Goal: Task Accomplishment & Management: Manage account settings

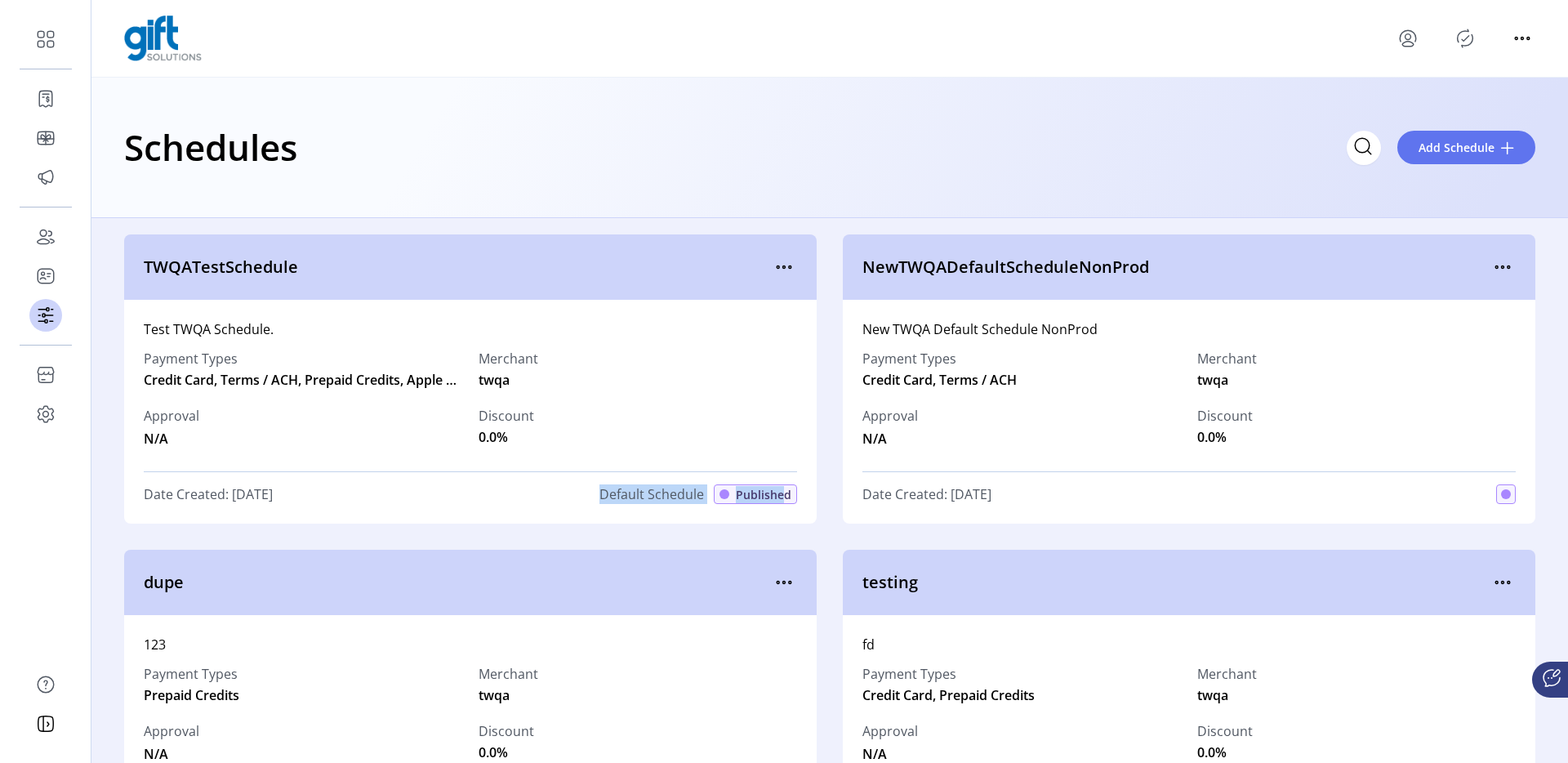
drag, startPoint x: 648, startPoint y: 486, endPoint x: 772, endPoint y: 489, distance: 124.0
click at [772, 489] on div "Date Created: [DATE] Default Schedule Published" at bounding box center [470, 493] width 654 height 20
click at [619, 513] on div "Test TWQA Schedule. Payment Types Credit Card, Terms / ACH, Prepaid Credits, Ap…" at bounding box center [469, 411] width 692 height 224
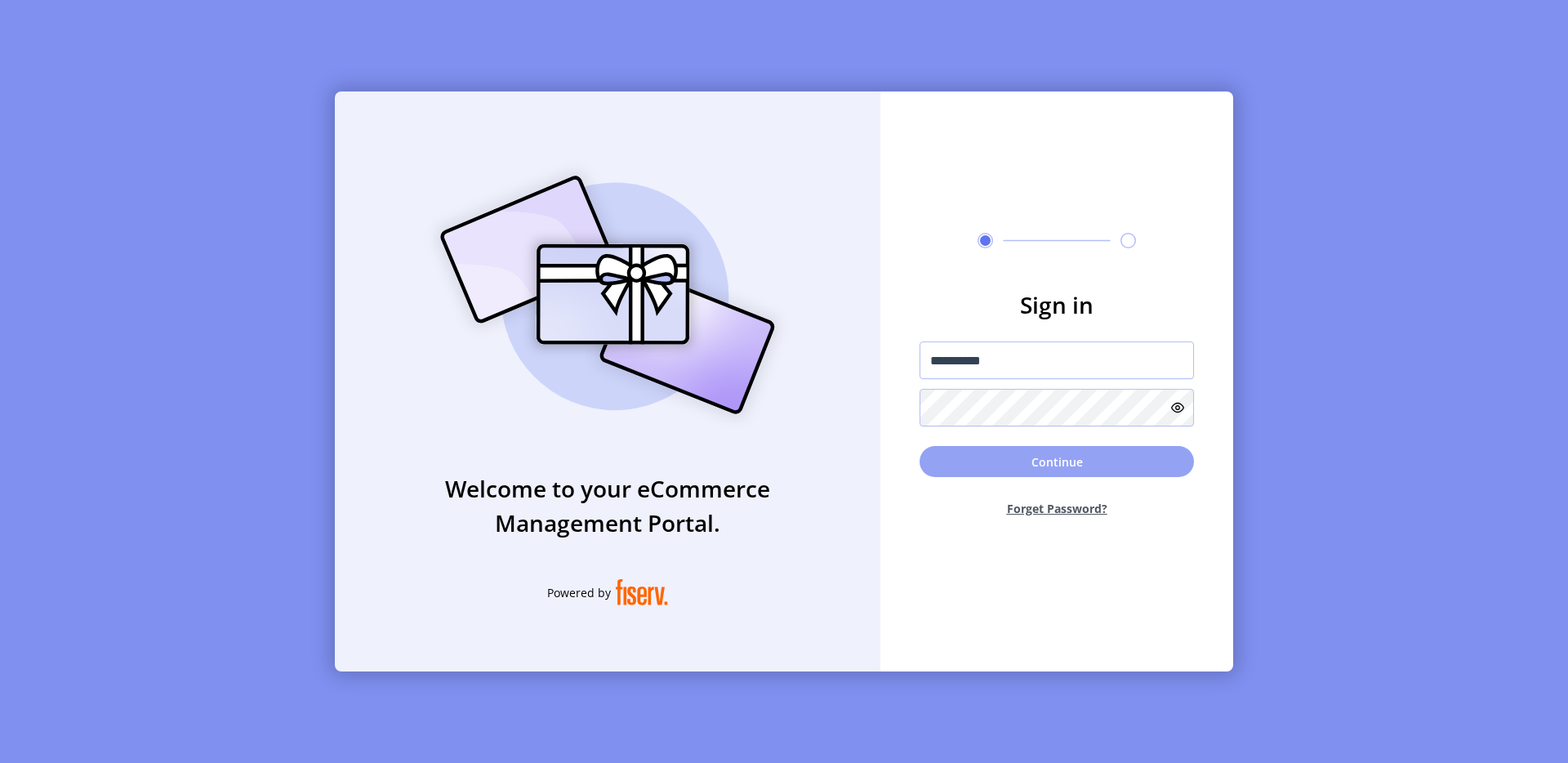
click at [1019, 457] on button "Continue" at bounding box center [1057, 461] width 275 height 31
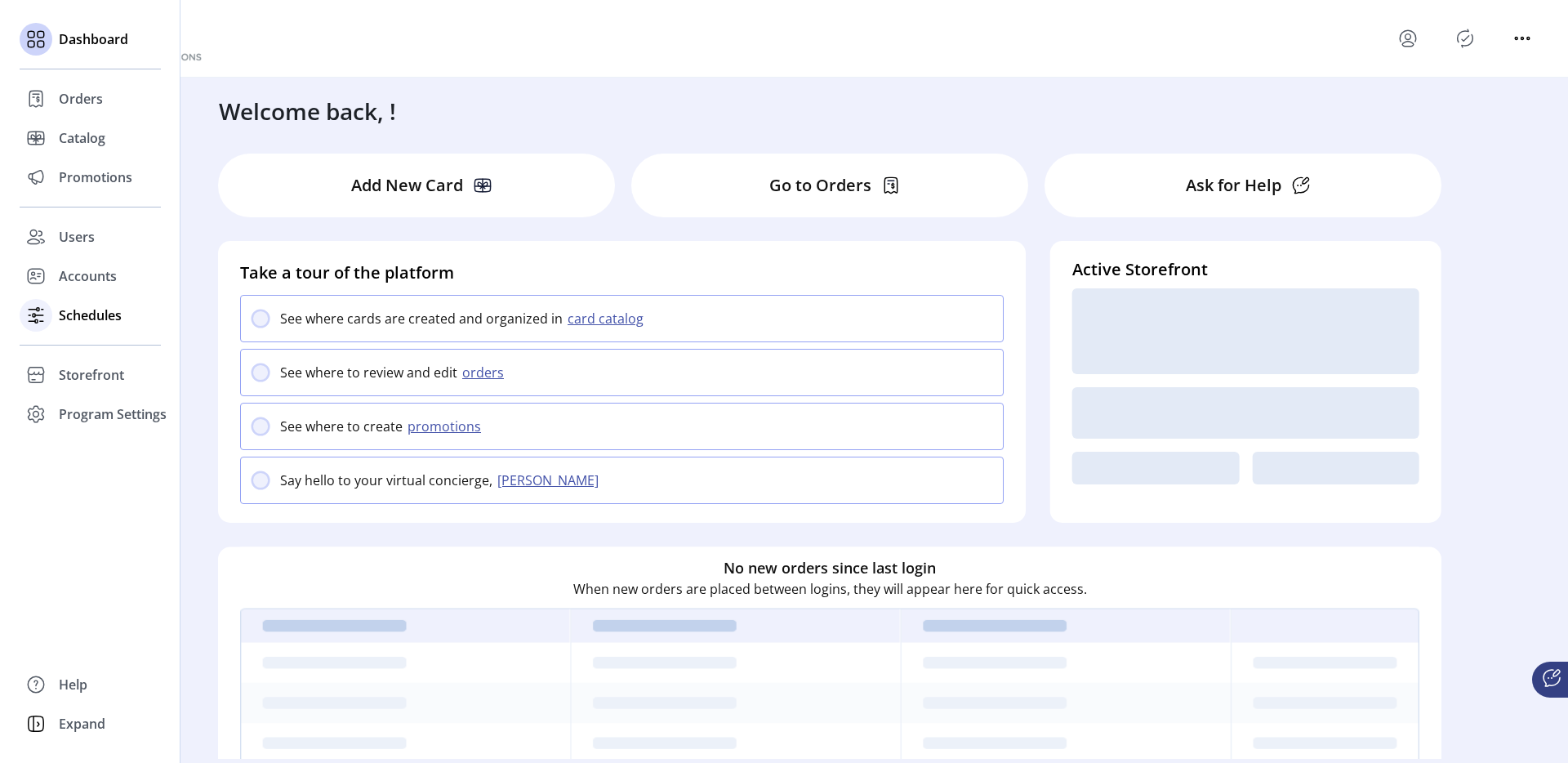
click at [76, 311] on span "Schedules" at bounding box center [90, 315] width 63 height 20
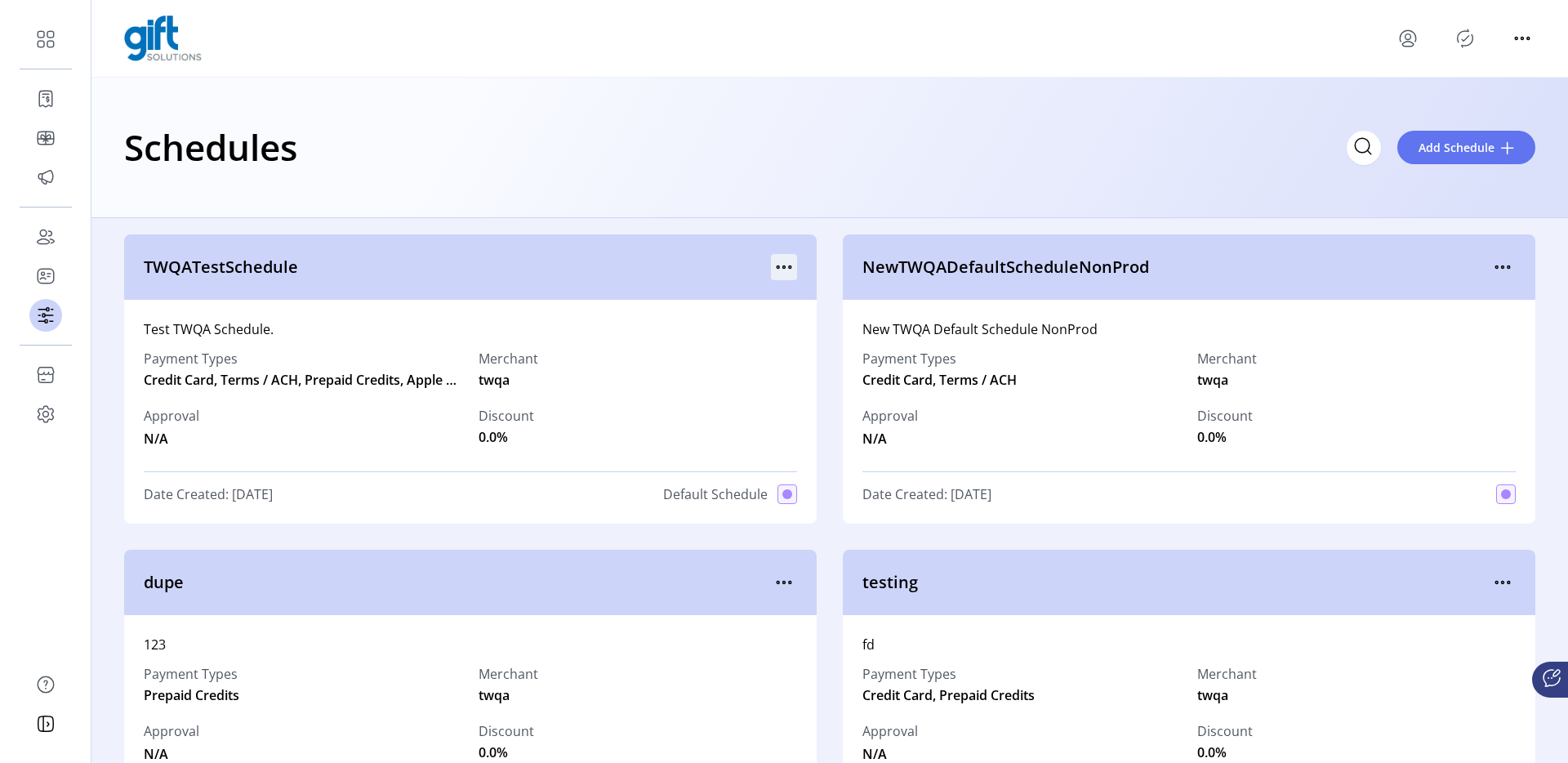
click at [784, 266] on icon "menu" at bounding box center [784, 267] width 3 height 3
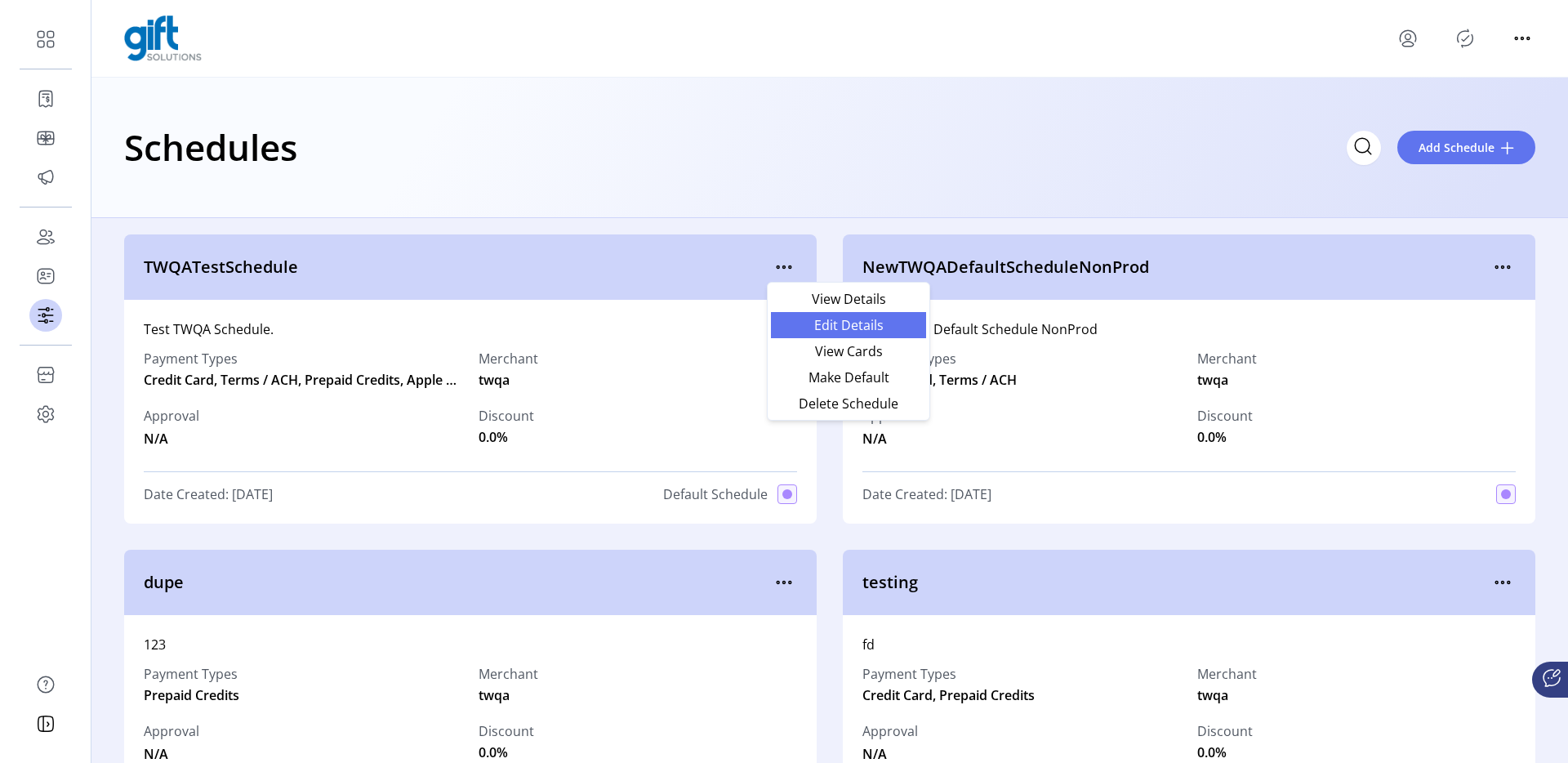
click at [835, 312] on link "Edit Details" at bounding box center [848, 325] width 155 height 26
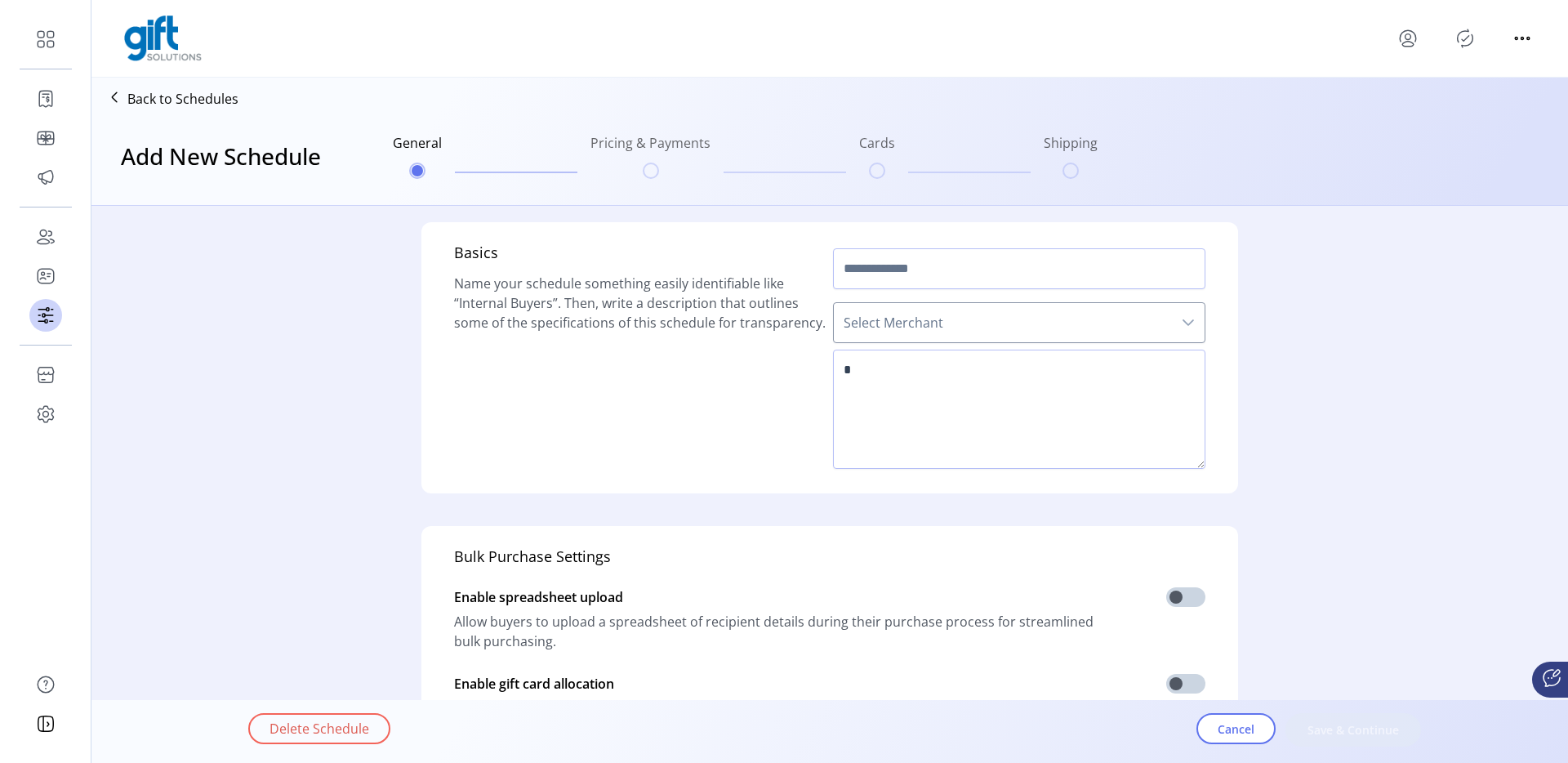
type input "**********"
type textarea "**********"
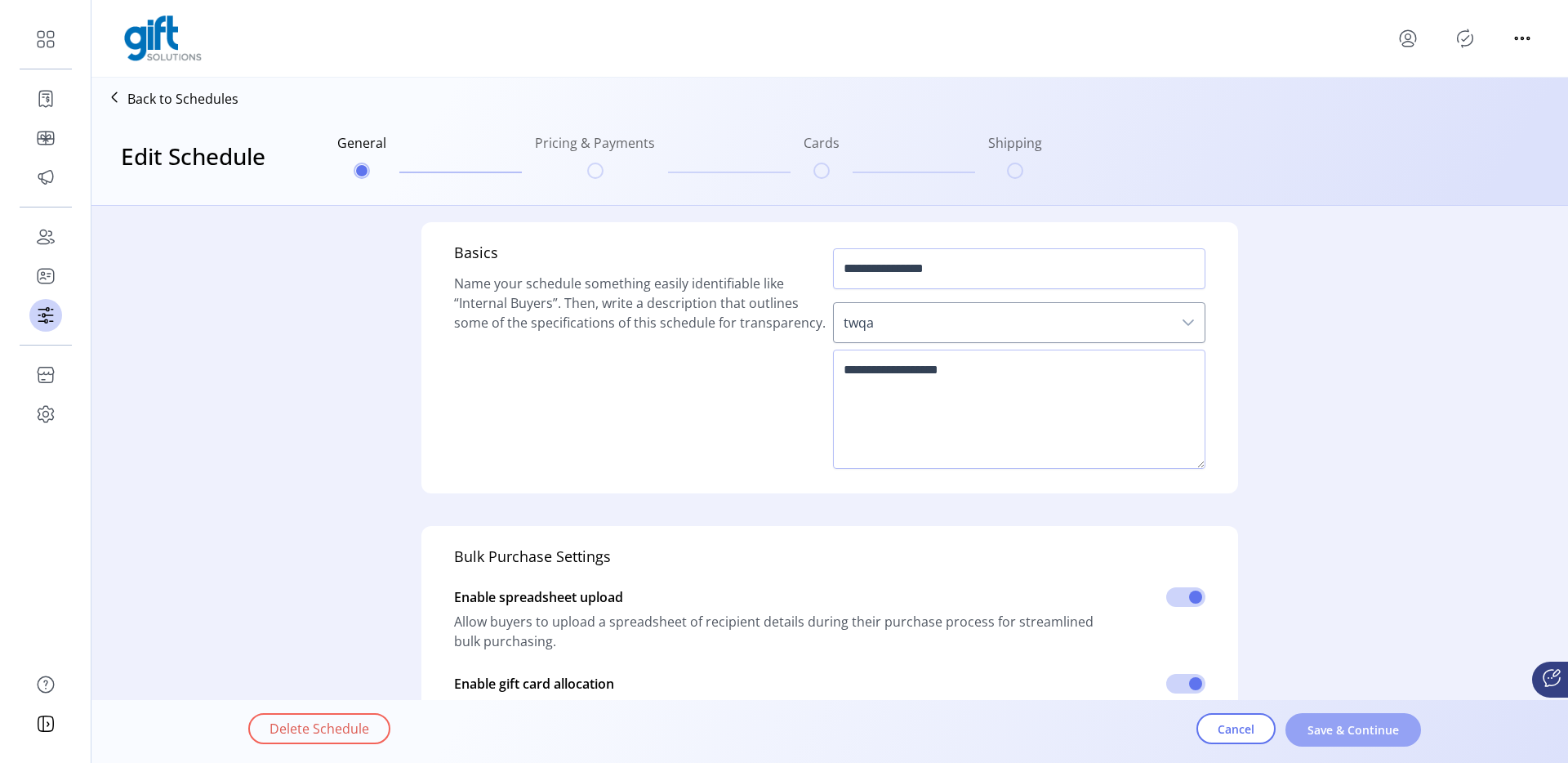
click at [1344, 715] on button "Save & Continue" at bounding box center [1353, 729] width 136 height 33
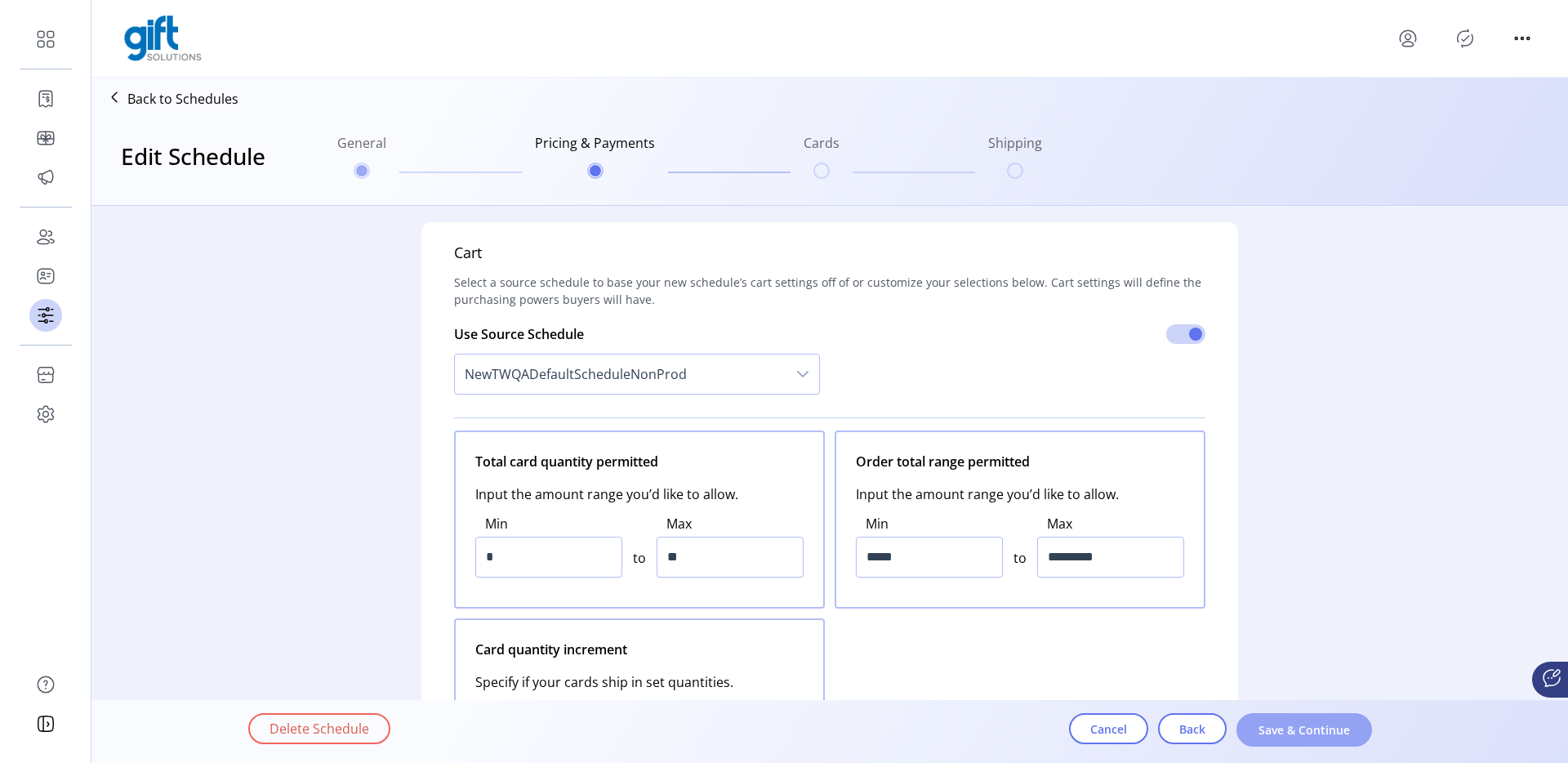
click at [1349, 721] on span "Save & Continue" at bounding box center [1304, 730] width 93 height 17
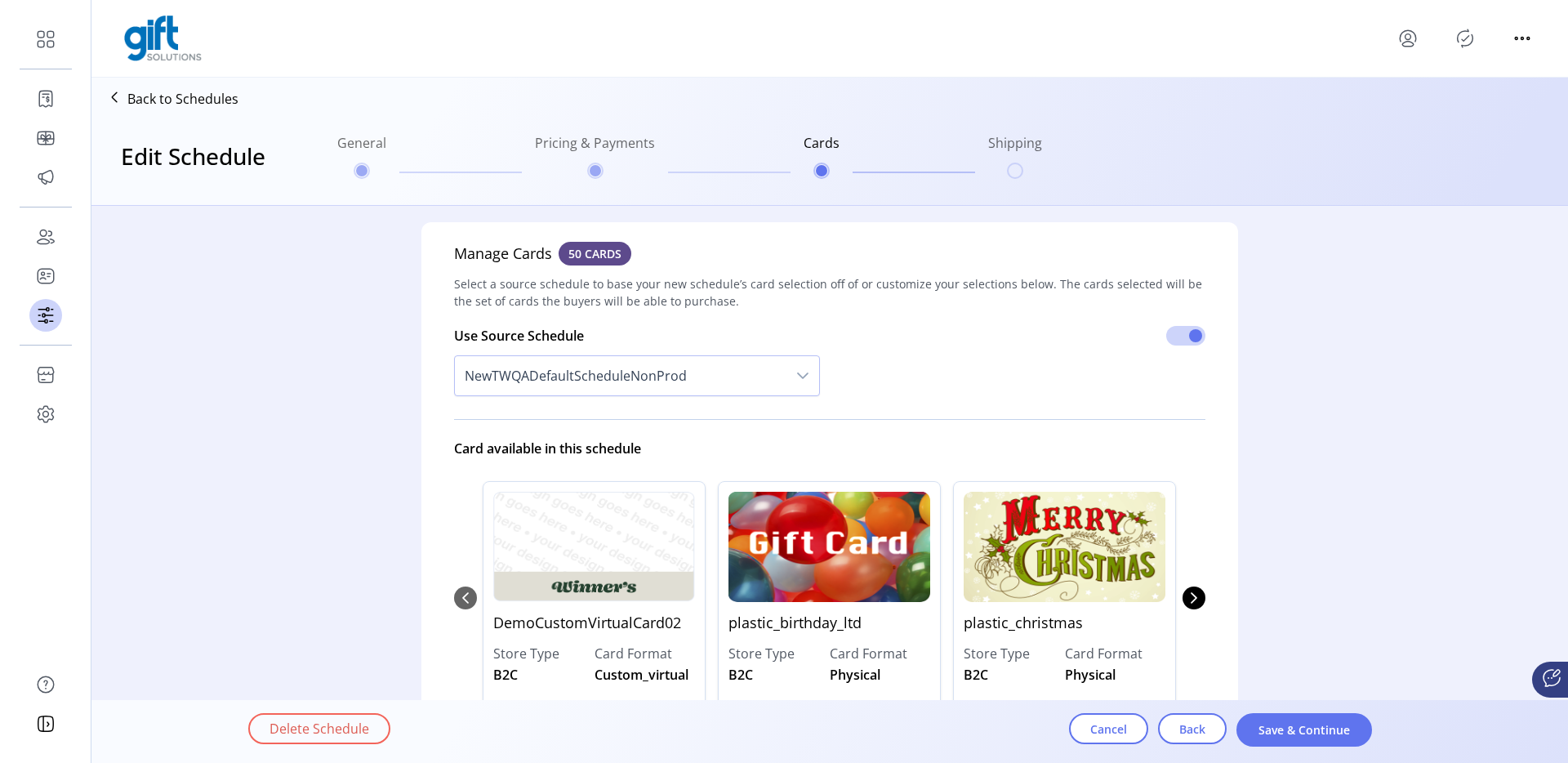
click at [1349, 721] on span "Save & Continue" at bounding box center [1304, 730] width 93 height 17
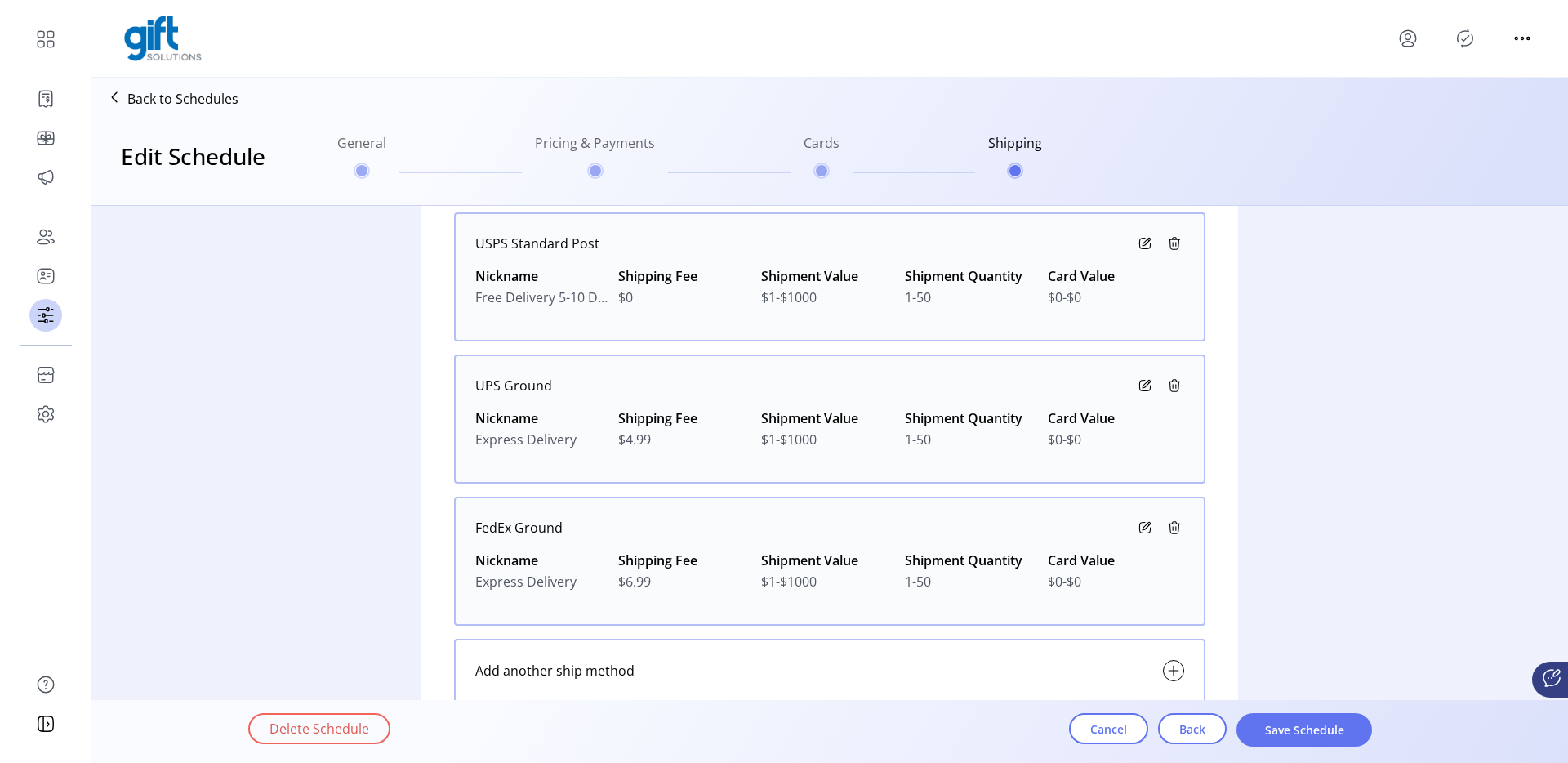
scroll to position [261, 0]
click at [1086, 721] on button "Cancel" at bounding box center [1109, 728] width 79 height 31
